Goal: Task Accomplishment & Management: Complete application form

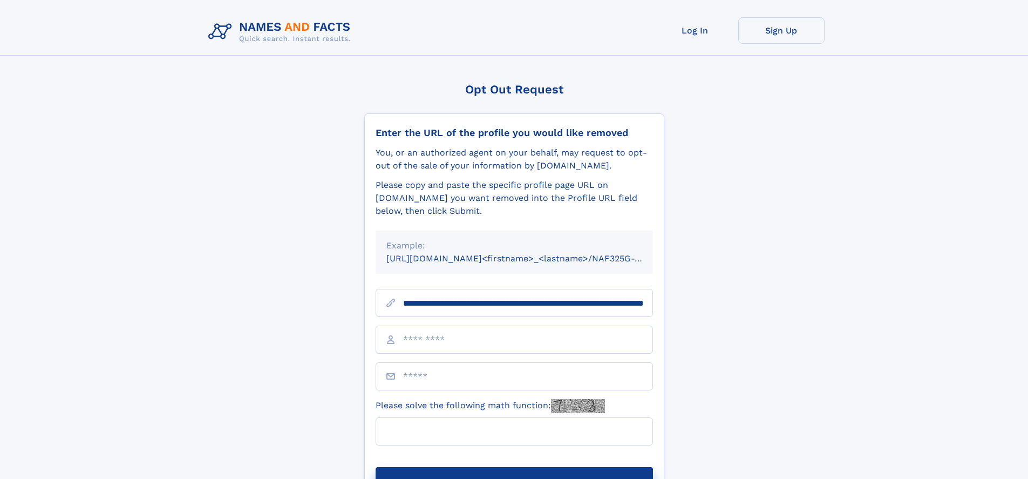
scroll to position [0, 107]
type input "**********"
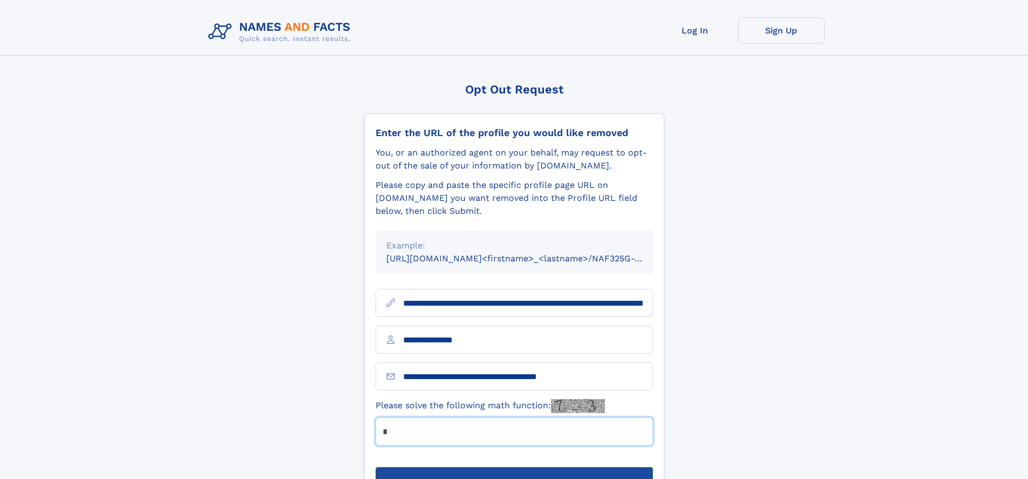
type input "*"
click at [514, 467] on button "Submit Opt Out Request" at bounding box center [514, 484] width 277 height 35
